Goal: Transaction & Acquisition: Purchase product/service

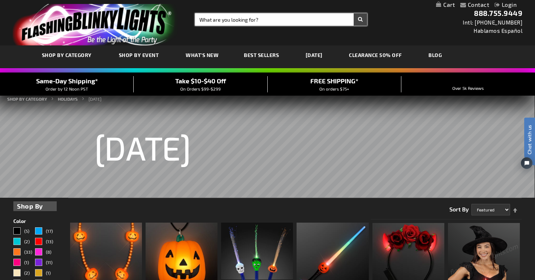
click at [256, 20] on input "Search" at bounding box center [281, 19] width 172 height 12
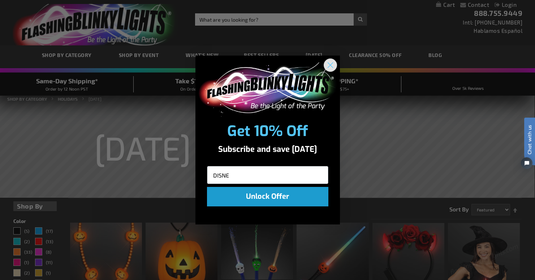
type input "DISNE"
click at [331, 64] on circle "Close dialog" at bounding box center [330, 65] width 12 height 12
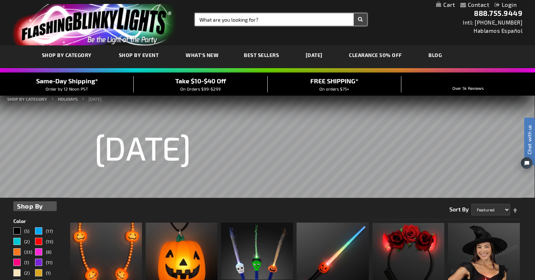
click at [272, 22] on input "Search" at bounding box center [281, 19] width 172 height 12
type input "DISNEY"
click at [354, 13] on button "Search" at bounding box center [360, 19] width 13 height 12
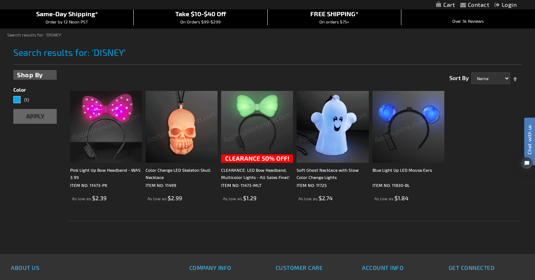
click at [418, 137] on img at bounding box center [409, 127] width 72 height 72
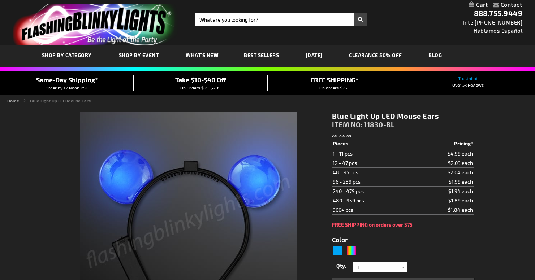
type input "5629"
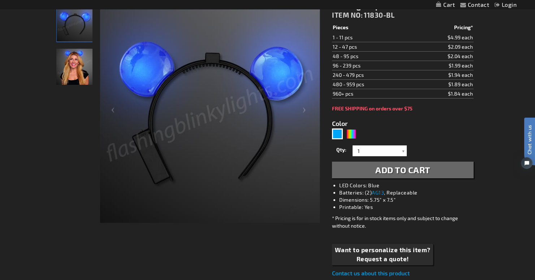
scroll to position [104, 0]
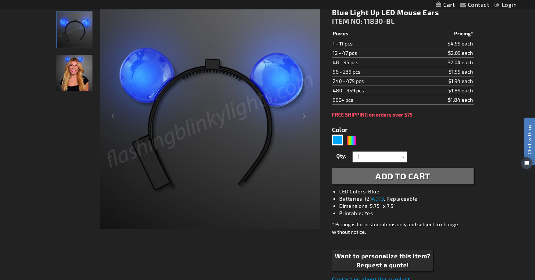
click at [74, 70] on img "Female wearing Light Up Blue LED Mouse Ears" at bounding box center [74, 73] width 36 height 36
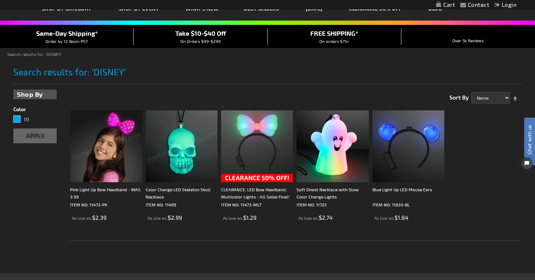
scroll to position [55, 0]
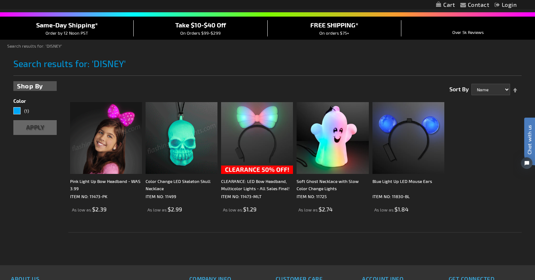
click at [102, 141] on img at bounding box center [106, 138] width 72 height 72
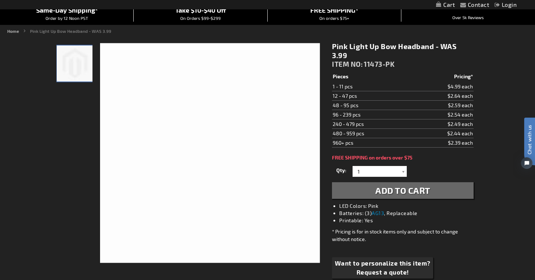
scroll to position [86, 0]
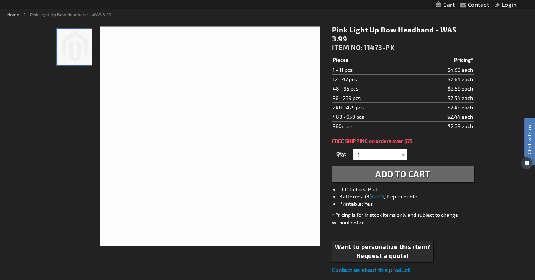
click at [70, 140] on div at bounding box center [74, 136] width 36 height 221
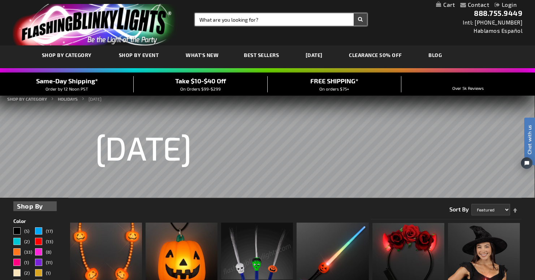
click at [236, 25] on input "Search" at bounding box center [281, 19] width 172 height 12
type input "DOCTORS"
click at [354, 13] on button "Search" at bounding box center [360, 19] width 13 height 12
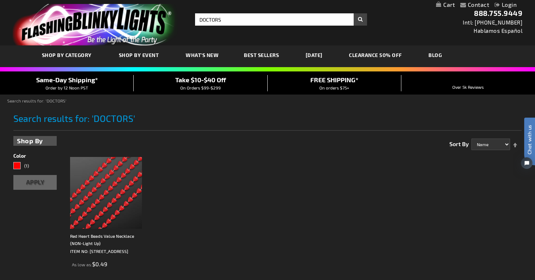
click at [265, 56] on span "Best Sellers" at bounding box center [261, 55] width 35 height 6
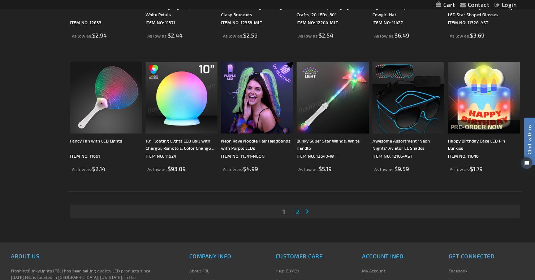
scroll to position [1367, 0]
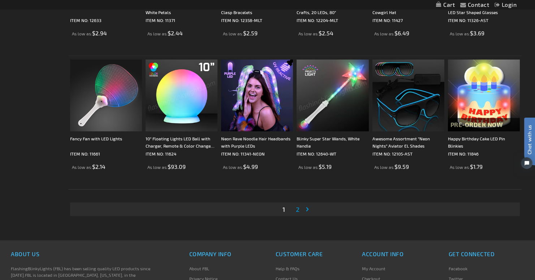
click at [297, 212] on span "2" at bounding box center [298, 210] width 4 height 8
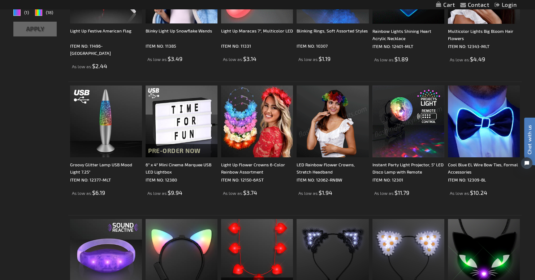
scroll to position [271, 0]
